Goal: Task Accomplishment & Management: Use online tool/utility

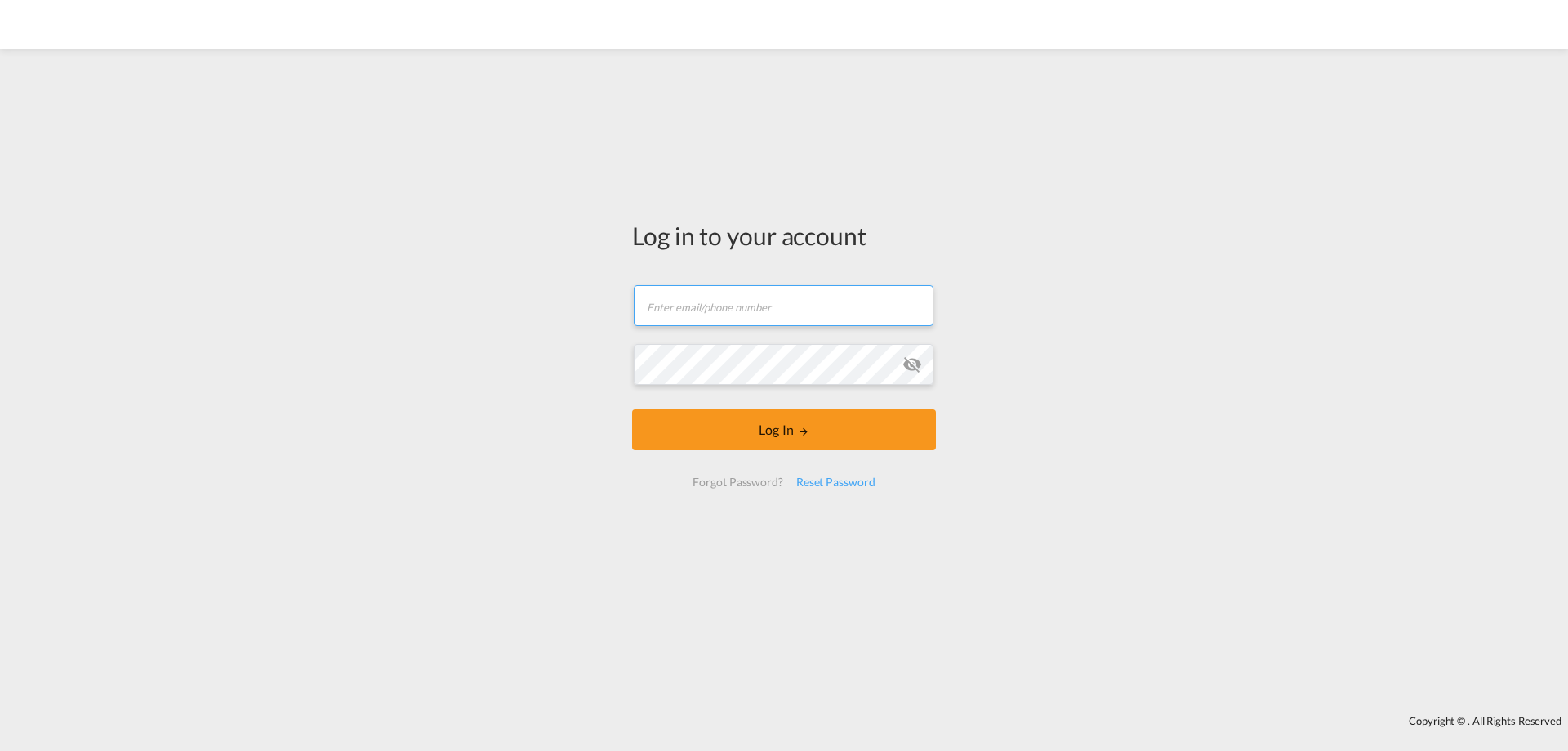
click at [661, 321] on input "text" at bounding box center [784, 305] width 299 height 40
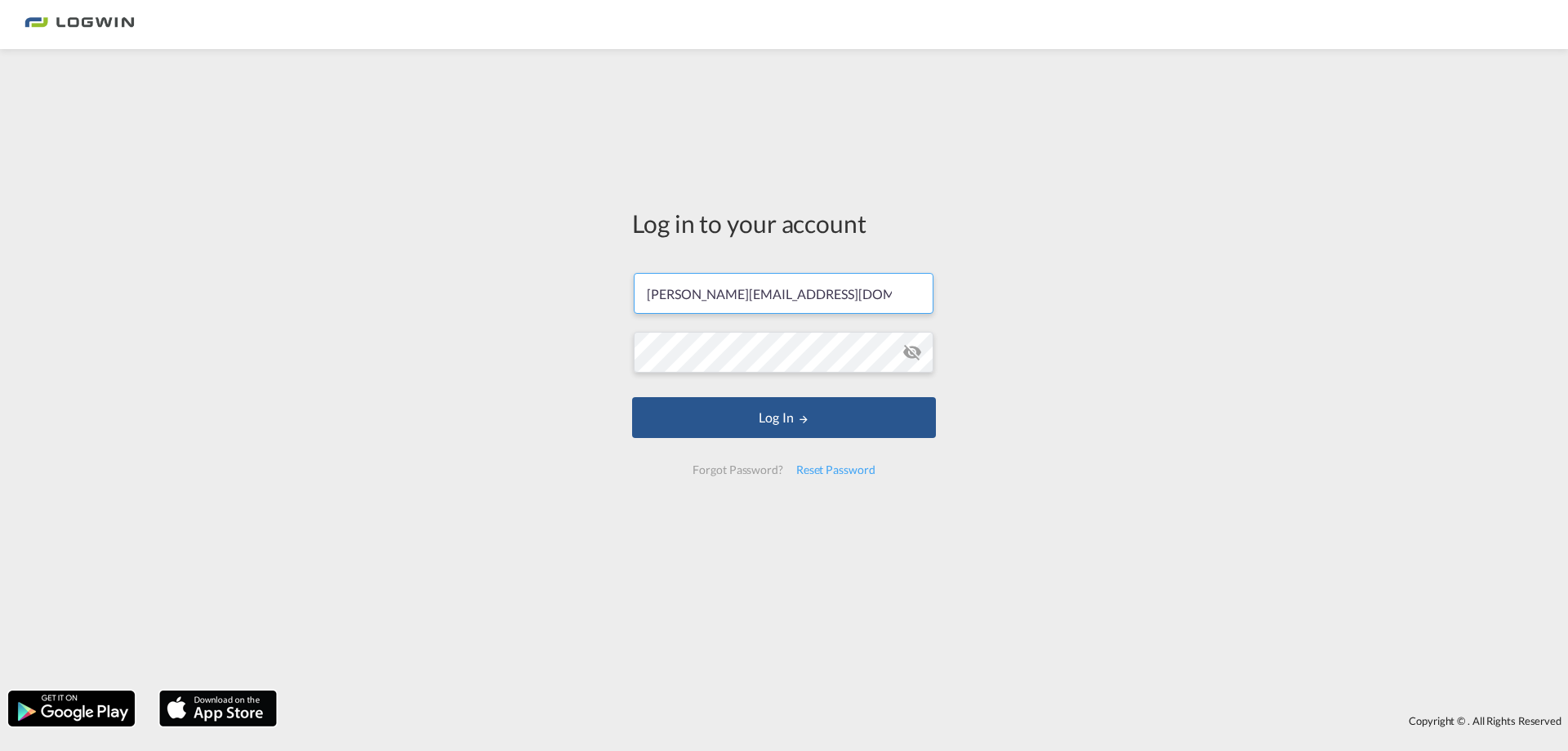
type input "[PERSON_NAME][EMAIL_ADDRESS][DOMAIN_NAME]"
click at [632, 397] on button "Log In" at bounding box center [784, 417] width 304 height 40
